Goal: Transaction & Acquisition: Purchase product/service

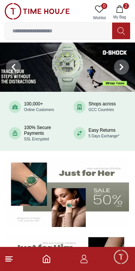
click at [83, 69] on img at bounding box center [67, 67] width 135 height 49
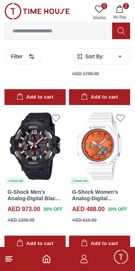
scroll to position [483, 0]
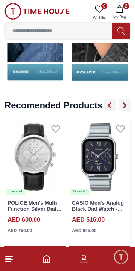
scroll to position [802, 0]
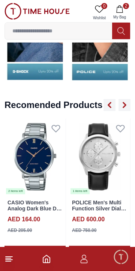
click at [105, 144] on img at bounding box center [99, 157] width 61 height 76
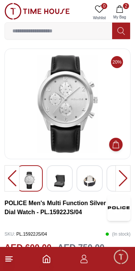
click at [120, 11] on icon "button" at bounding box center [120, 9] width 8 height 8
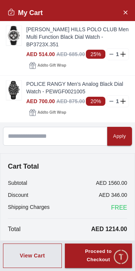
click at [112, 51] on icon at bounding box center [112, 54] width 6 height 6
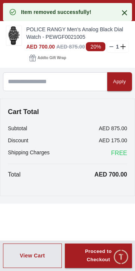
click at [111, 44] on icon at bounding box center [112, 47] width 6 height 6
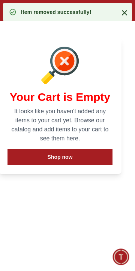
click at [126, 13] on icon at bounding box center [124, 12] width 5 height 5
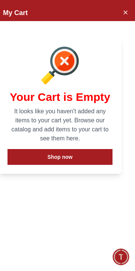
click at [122, 17] on button "Close Account" at bounding box center [126, 12] width 12 height 12
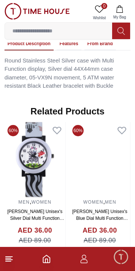
scroll to position [520, 0]
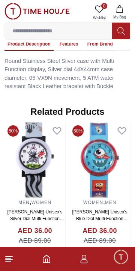
click at [46, 122] on img at bounding box center [35, 159] width 61 height 75
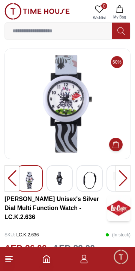
click at [60, 177] on img at bounding box center [60, 179] width 14 height 14
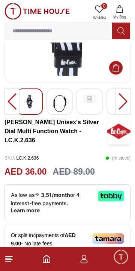
scroll to position [53, 0]
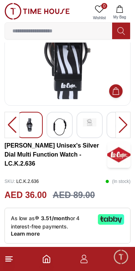
click at [71, 33] on input at bounding box center [59, 30] width 108 height 15
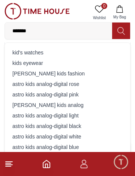
type input "*******"
click at [28, 50] on div "kid's watches" at bounding box center [67, 52] width 117 height 11
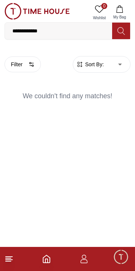
click at [22, 31] on input "**********" at bounding box center [59, 30] width 108 height 15
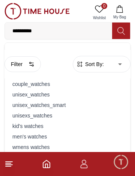
type input "**********"
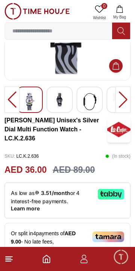
scroll to position [173, 0]
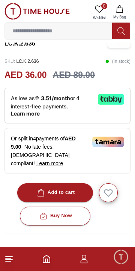
click at [80, 183] on button "Add to cart" at bounding box center [55, 192] width 76 height 19
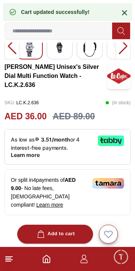
click at [19, 169] on div "Or split in 4 payments of AED 9.00 - No late fees, [DEMOGRAPHIC_DATA] compliant…" at bounding box center [68, 192] width 126 height 46
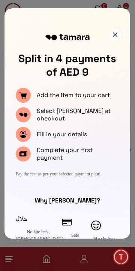
scroll to position [0, 0]
click at [120, 35] on div at bounding box center [115, 35] width 12 height 12
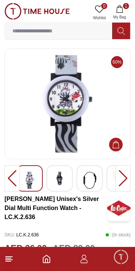
click at [125, 14] on span "My Bag" at bounding box center [120, 17] width 19 height 6
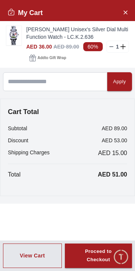
click at [128, 12] on icon "Close Account" at bounding box center [126, 12] width 6 height 9
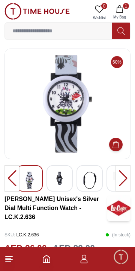
click at [29, 28] on input at bounding box center [59, 30] width 108 height 15
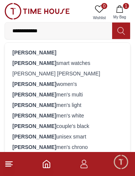
type input "**********"
click at [18, 52] on strong "[PERSON_NAME]" at bounding box center [34, 53] width 44 height 6
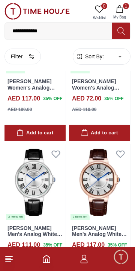
scroll to position [2871, 0]
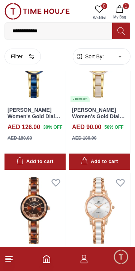
scroll to position [5535, 0]
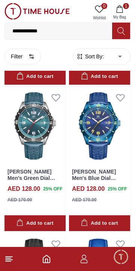
scroll to position [8385, 0]
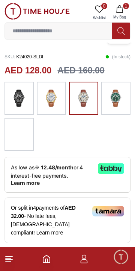
scroll to position [176, 0]
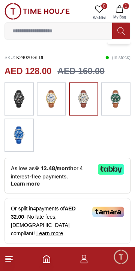
click at [79, 97] on img at bounding box center [83, 99] width 19 height 26
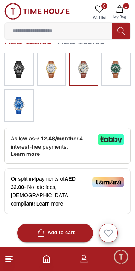
scroll to position [207, 0]
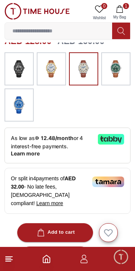
click at [38, 223] on button "Add to cart" at bounding box center [55, 232] width 76 height 19
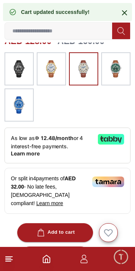
click at [123, 4] on div "Cart updated successfully!" at bounding box center [67, 12] width 129 height 18
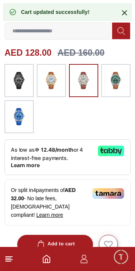
scroll to position [194, 0]
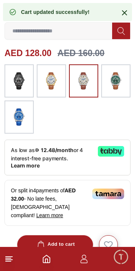
click at [126, 9] on icon at bounding box center [124, 12] width 9 height 9
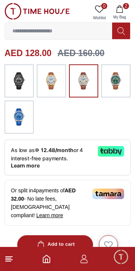
click at [122, 8] on icon "button" at bounding box center [120, 9] width 8 height 8
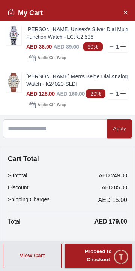
click at [97, 257] on div "Proceed to Checkout" at bounding box center [99, 255] width 40 height 17
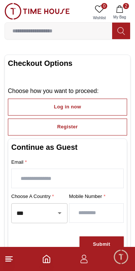
click at [22, 173] on input "text" at bounding box center [68, 178] width 112 height 19
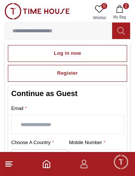
scroll to position [84, 0]
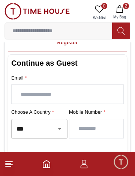
type input "**********"
click at [86, 122] on input "number" at bounding box center [97, 129] width 54 height 19
type input "*********"
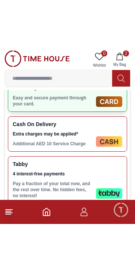
scroll to position [259, 0]
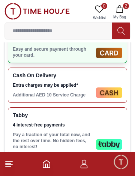
click at [106, 140] on img at bounding box center [109, 145] width 26 height 11
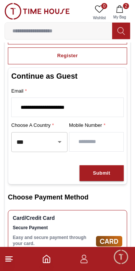
scroll to position [0, 0]
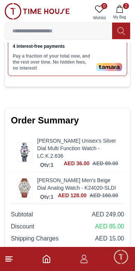
click at [100, 267] on button "Place Order" at bounding box center [68, 274] width 114 height 15
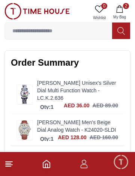
scroll to position [497, 0]
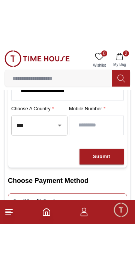
scroll to position [135, 0]
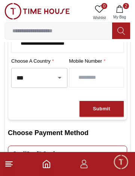
click at [96, 105] on div "Submit" at bounding box center [101, 109] width 17 height 9
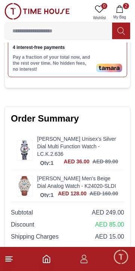
click at [35, 266] on button "Place Order" at bounding box center [68, 273] width 114 height 15
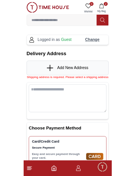
scroll to position [0, 0]
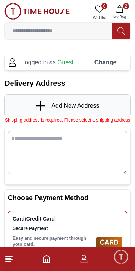
click at [41, 105] on icon at bounding box center [40, 106] width 1 height 10
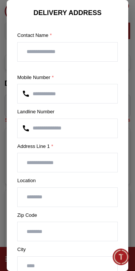
click at [59, 43] on input "text" at bounding box center [68, 52] width 100 height 19
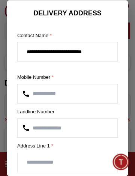
type input "**********"
click at [37, 128] on input "number" at bounding box center [68, 128] width 100 height 19
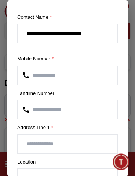
scroll to position [21, 0]
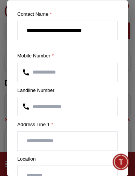
click at [27, 137] on input "text" at bounding box center [68, 141] width 100 height 19
type input "*"
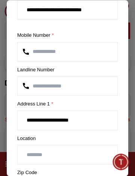
scroll to position [42, 0]
type input "**********"
click at [28, 150] on input "text" at bounding box center [68, 155] width 100 height 19
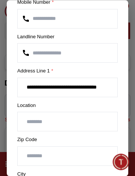
scroll to position [75, 0]
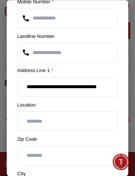
type input "*****"
type input "**********"
type input "*****"
click at [73, 81] on input "**********" at bounding box center [68, 87] width 100 height 19
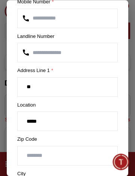
type input "*"
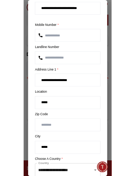
scroll to position [39, 0]
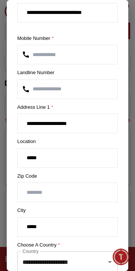
click at [78, 120] on input "**********" at bounding box center [68, 123] width 100 height 19
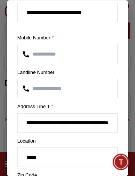
type input "**********"
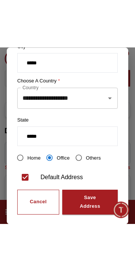
scroll to position [252, 0]
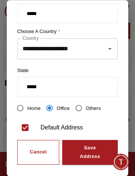
click at [84, 148] on div "Save Address" at bounding box center [90, 152] width 29 height 17
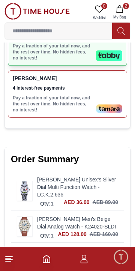
scroll to position [442, 0]
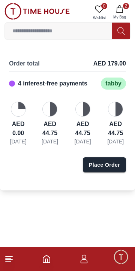
click at [17, 109] on div at bounding box center [18, 109] width 15 height 15
click at [9, 103] on div "AED 0.00 [DATE]" at bounding box center [18, 124] width 18 height 44
click at [45, 109] on div at bounding box center [50, 109] width 15 height 15
click at [62, 109] on div "AED 0.00 [DATE] AED 44.75 [DATE] AED 44.75 [DATE] AED 44.75 [DATE]" at bounding box center [67, 124] width 117 height 44
click at [100, 166] on div "Place Order" at bounding box center [104, 165] width 31 height 8
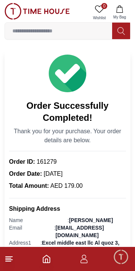
click at [44, 158] on span "161279" at bounding box center [46, 161] width 22 height 6
click at [126, 7] on button "My Bag" at bounding box center [120, 12] width 22 height 19
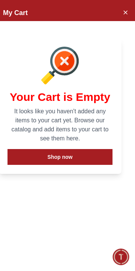
click at [99, 149] on button "Shop now" at bounding box center [60, 157] width 105 height 16
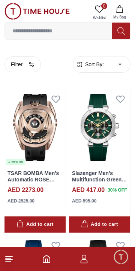
click at [84, 263] on icon "button" at bounding box center [84, 258] width 9 height 9
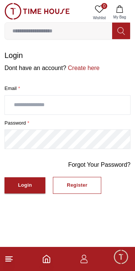
click at [84, 257] on icon "button" at bounding box center [84, 258] width 9 height 9
click at [8, 258] on line at bounding box center [8, 258] width 5 height 0
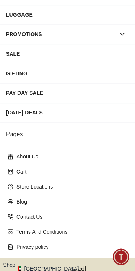
scroll to position [123, 0]
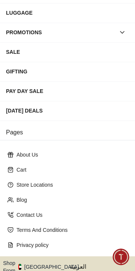
click at [56, 211] on p "Contact Us" at bounding box center [71, 215] width 108 height 8
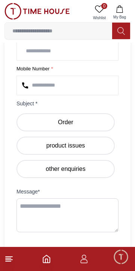
scroll to position [299, 0]
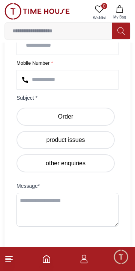
click at [29, 108] on label "Order" at bounding box center [66, 117] width 99 height 18
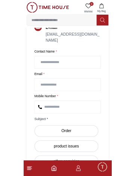
scroll to position [212, 0]
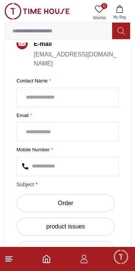
click at [30, 88] on input "text" at bounding box center [68, 97] width 102 height 19
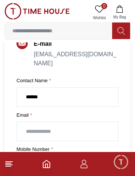
type input "******"
click at [30, 122] on input "email" at bounding box center [68, 131] width 102 height 19
click at [27, 122] on input "email" at bounding box center [68, 131] width 102 height 19
click at [30, 122] on input "email" at bounding box center [68, 131] width 102 height 19
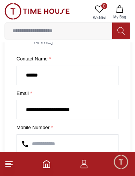
scroll to position [239, 0]
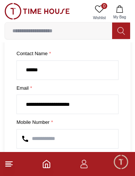
type input "**********"
click at [35, 130] on input "number" at bounding box center [68, 139] width 102 height 19
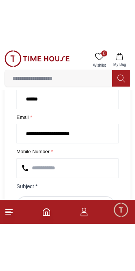
scroll to position [258, 0]
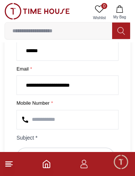
click at [43, 111] on input "number" at bounding box center [68, 120] width 102 height 19
click at [36, 111] on input "number" at bounding box center [68, 120] width 102 height 19
type input "**********"
click at [32, 148] on label "Order" at bounding box center [66, 157] width 99 height 18
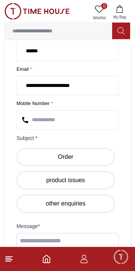
scroll to position [299, 0]
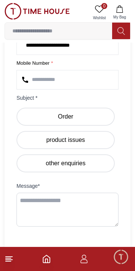
click at [32, 193] on textarea at bounding box center [68, 210] width 102 height 34
click at [48, 193] on textarea "****" at bounding box center [68, 208] width 102 height 31
type textarea "**********"
click at [56, 268] on button "SUBMIT" at bounding box center [40, 276] width 47 height 16
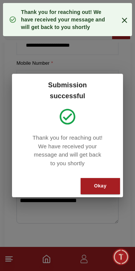
click at [108, 178] on button "Okay" at bounding box center [101, 186] width 40 height 16
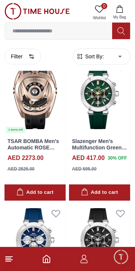
scroll to position [32, 0]
click at [20, 97] on img at bounding box center [35, 95] width 61 height 76
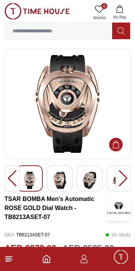
click at [55, 181] on img at bounding box center [60, 180] width 14 height 17
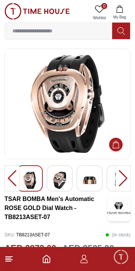
click at [64, 175] on img at bounding box center [60, 180] width 14 height 17
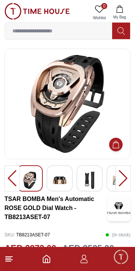
click at [73, 175] on div at bounding box center [60, 178] width 26 height 26
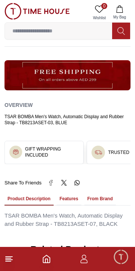
scroll to position [406, 0]
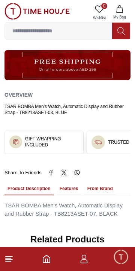
click at [35, 136] on h3 "GIFT WRAPPING INCLUDED" at bounding box center [52, 142] width 54 height 12
click at [29, 131] on div "GIFT WRAPPING INCLUDED" at bounding box center [44, 142] width 79 height 22
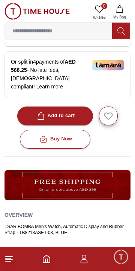
scroll to position [286, 0]
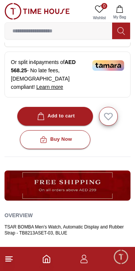
click at [53, 170] on img at bounding box center [68, 185] width 126 height 30
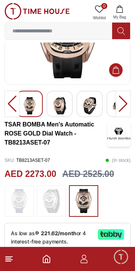
scroll to position [73, 0]
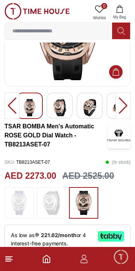
click at [118, 100] on div at bounding box center [123, 106] width 15 height 26
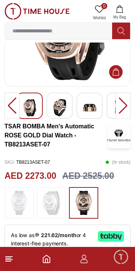
click at [123, 108] on div at bounding box center [123, 106] width 15 height 26
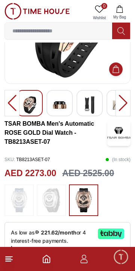
scroll to position [0, 0]
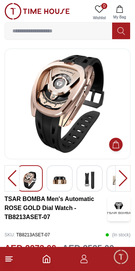
click at [83, 261] on icon "button" at bounding box center [84, 258] width 9 height 9
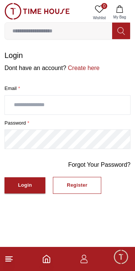
click at [49, 260] on icon "Home" at bounding box center [46, 258] width 9 height 9
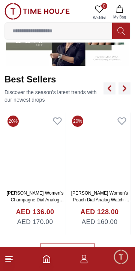
scroll to position [242, 0]
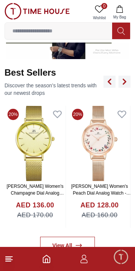
click at [120, 258] on span "Minimize live chat window" at bounding box center [121, 257] width 22 height 22
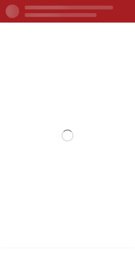
scroll to position [0, 0]
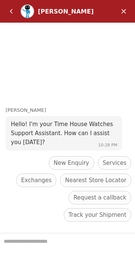
click at [103, 167] on span "Services" at bounding box center [115, 162] width 24 height 9
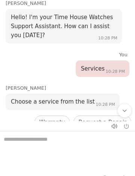
click at [12, 140] on textarea "We are here to help you" at bounding box center [67, 151] width 135 height 38
click at [51, 118] on span "Warranty" at bounding box center [53, 122] width 26 height 9
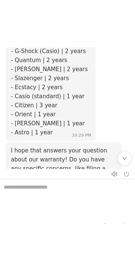
scroll to position [288, 0]
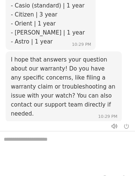
click at [42, 128] on div "File a warranty claim Contact support Back to main menu End chat" at bounding box center [71, 154] width 130 height 52
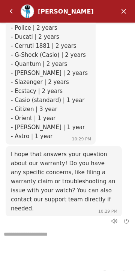
scroll to position [12, 0]
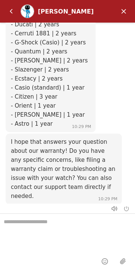
click at [72, 229] on span "Back to main menu" at bounding box center [99, 233] width 55 height 9
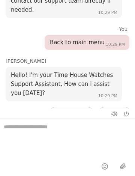
click at [54, 109] on span "New Enquiry" at bounding box center [72, 113] width 36 height 9
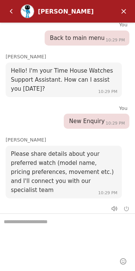
scroll to position [343, 0]
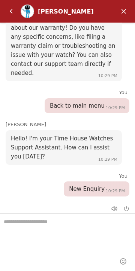
click at [125, 11] on em "Minimize" at bounding box center [124, 11] width 15 height 15
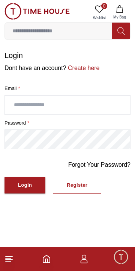
click at [16, 181] on button "Login" at bounding box center [25, 185] width 41 height 16
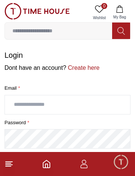
click at [23, 96] on input "text" at bounding box center [68, 105] width 126 height 19
click at [24, 74] on form "Login Dont have an account? Create here Email * password * Forgot Your Password…" at bounding box center [68, 122] width 126 height 144
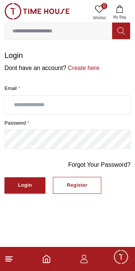
scroll to position [343, 0]
click at [47, 261] on icon "Home" at bounding box center [46, 258] width 9 height 9
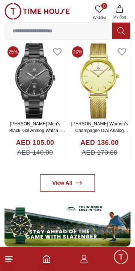
scroll to position [303, 0]
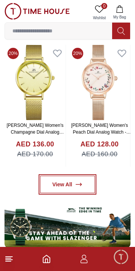
click at [49, 176] on link "View All" at bounding box center [67, 184] width 55 height 17
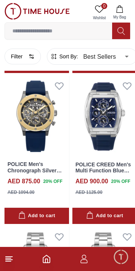
scroll to position [619, 0]
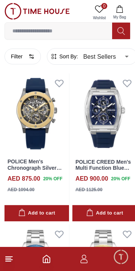
click at [117, 259] on span "Minimize live chat window" at bounding box center [121, 257] width 22 height 22
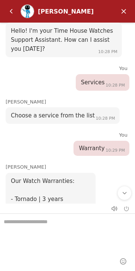
scroll to position [0, 0]
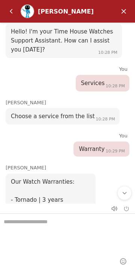
click at [122, 15] on em "Minimize" at bounding box center [124, 11] width 15 height 15
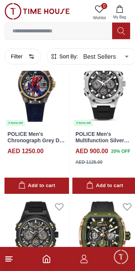
scroll to position [1259, 0]
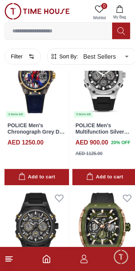
click at [8, 258] on line at bounding box center [8, 258] width 5 height 0
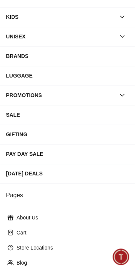
scroll to position [61, 0]
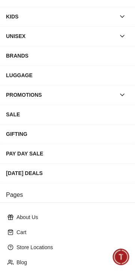
click at [12, 170] on div "DIWALI DEALS" at bounding box center [67, 173] width 123 height 14
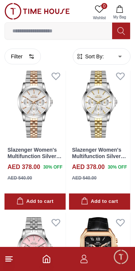
scroll to position [476, 0]
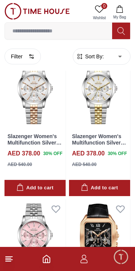
click at [13, 259] on icon at bounding box center [9, 258] width 9 height 9
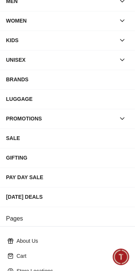
scroll to position [38, 0]
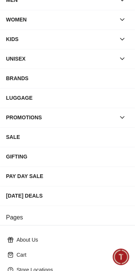
click at [14, 34] on div "KIDS" at bounding box center [61, 39] width 110 height 14
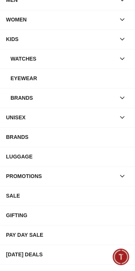
click at [16, 62] on div "WATCHES" at bounding box center [63, 59] width 105 height 14
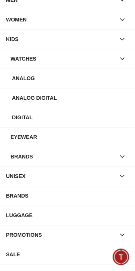
click at [24, 61] on div "WATCHES" at bounding box center [63, 59] width 105 height 14
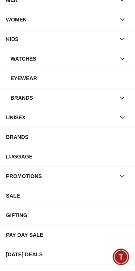
click at [13, 63] on div "WATCHES" at bounding box center [63, 59] width 105 height 14
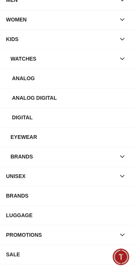
click at [14, 96] on div "Analog Digital" at bounding box center [70, 98] width 117 height 14
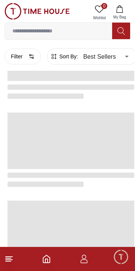
scroll to position [1186, 0]
